Goal: Task Accomplishment & Management: Manage account settings

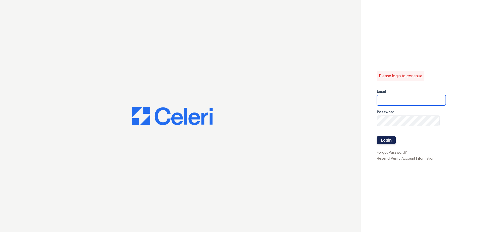
type input "[EMAIL_ADDRESS][DOMAIN_NAME]"
click at [381, 138] on button "Login" at bounding box center [386, 140] width 19 height 8
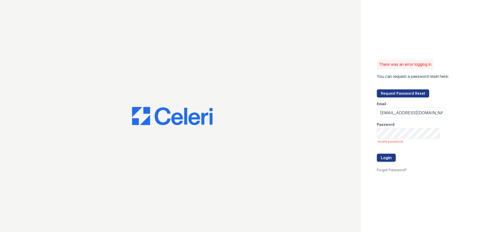
click at [387, 154] on div at bounding box center [411, 149] width 69 height 10
click at [387, 160] on button "Login" at bounding box center [386, 158] width 19 height 8
drag, startPoint x: 397, startPoint y: 94, endPoint x: 388, endPoint y: 164, distance: 70.7
click at [388, 164] on div "There was an error logging in You can request a password reset here: Request Pa…" at bounding box center [420, 116] width 120 height 232
